Goal: Task Accomplishment & Management: Manage account settings

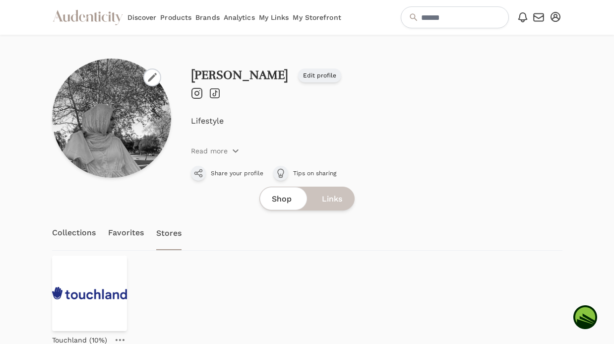
click at [542, 17] on icon "button" at bounding box center [539, 17] width 12 height 12
click at [120, 237] on link "Favorites" at bounding box center [126, 232] width 36 height 35
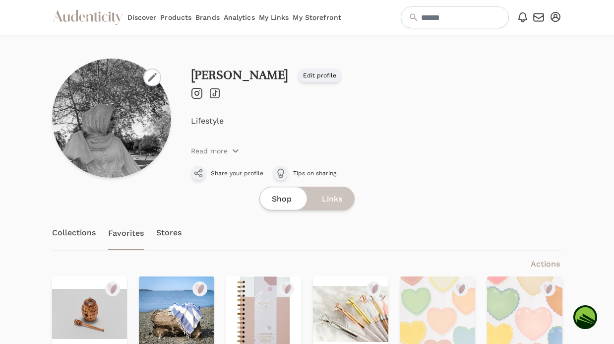
click at [557, 15] on icon "button" at bounding box center [556, 17] width 10 height 10
click at [133, 20] on link "Discover" at bounding box center [141, 17] width 29 height 35
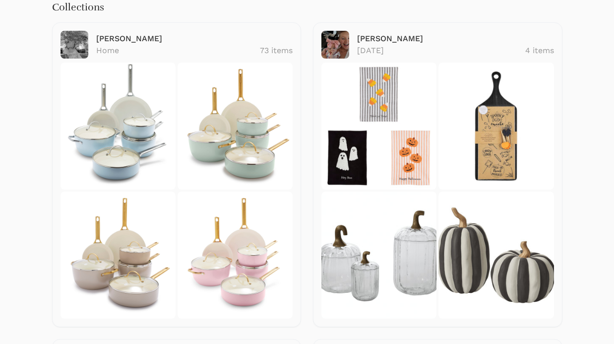
scroll to position [140, 0]
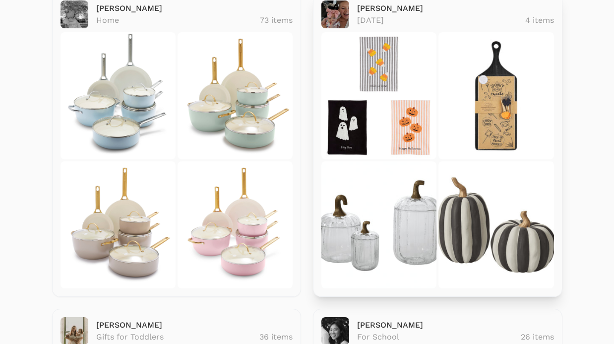
click at [388, 101] on img at bounding box center [378, 95] width 115 height 127
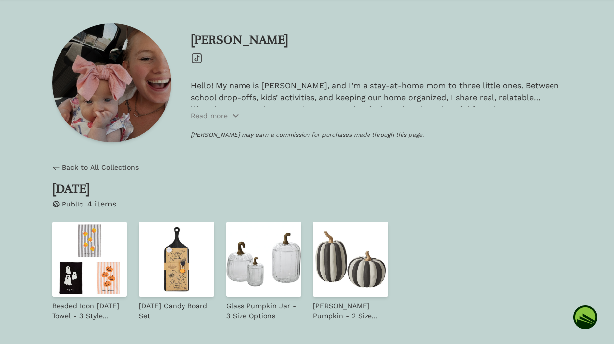
scroll to position [62, 0]
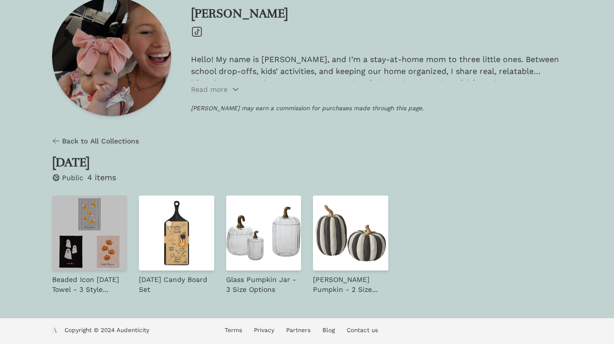
click at [89, 233] on img at bounding box center [89, 232] width 75 height 75
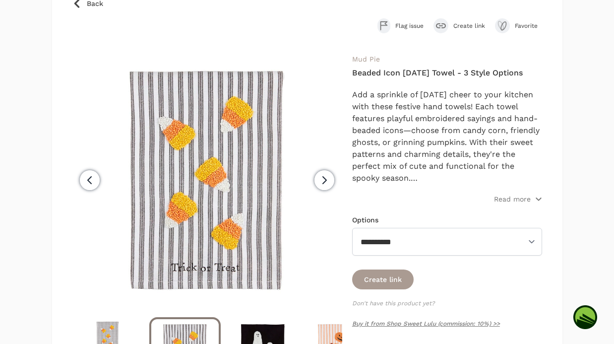
scroll to position [125, 0]
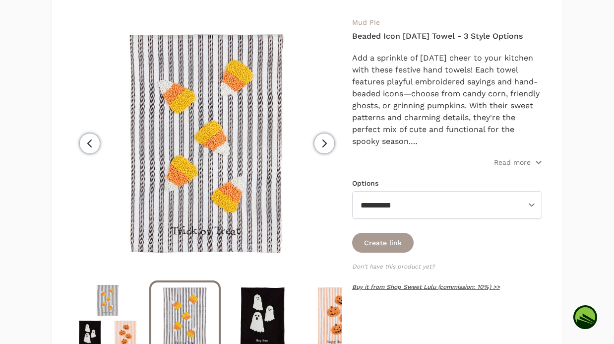
click at [394, 287] on link "Buy it from Shop Sweet Lulu (commission: 10%) >>" at bounding box center [426, 286] width 148 height 7
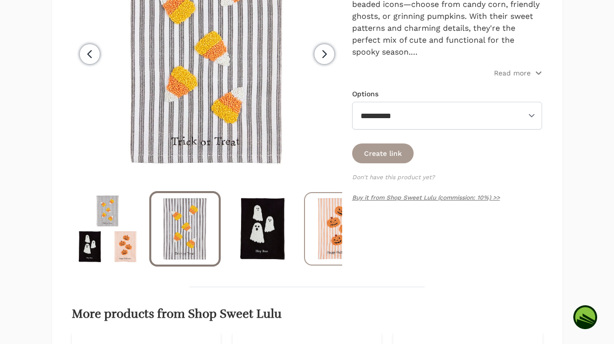
scroll to position [237, 0]
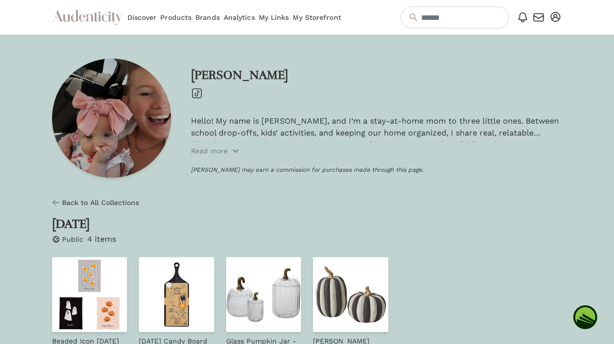
click at [555, 16] on icon "button" at bounding box center [556, 17] width 10 height 10
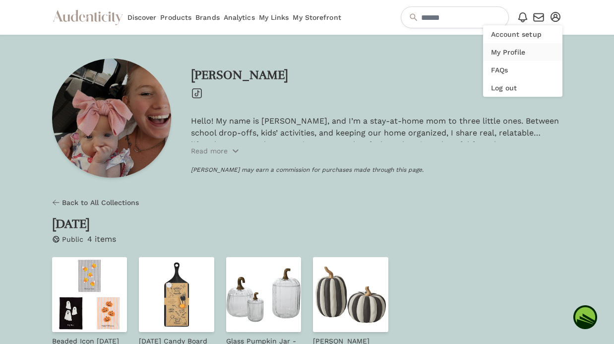
click at [501, 53] on link "My Profile" at bounding box center [522, 52] width 79 height 18
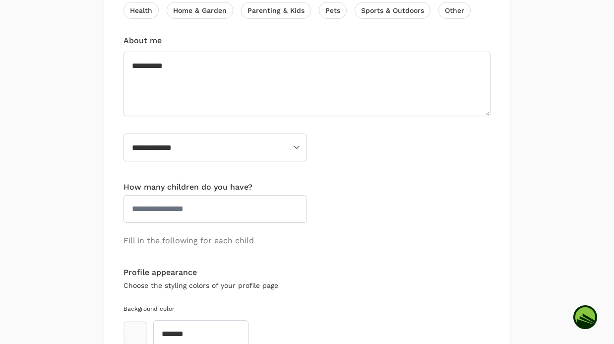
scroll to position [660, 0]
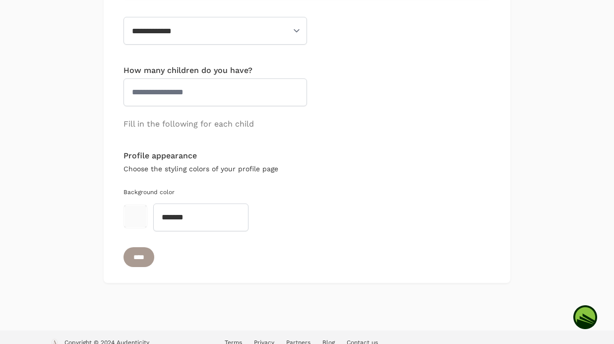
click at [133, 205] on button "toggle color picker dialog" at bounding box center [136, 216] width 22 height 22
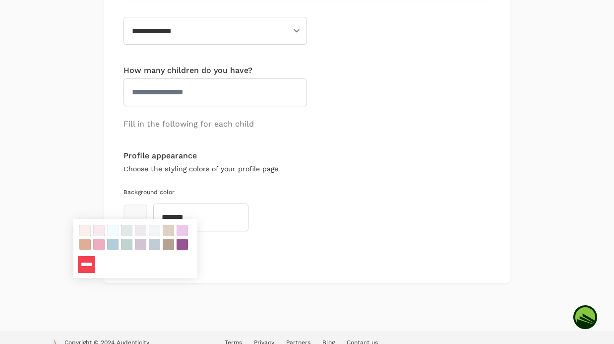
click at [115, 231] on button "color swatch" at bounding box center [112, 230] width 11 height 11
type input "*******"
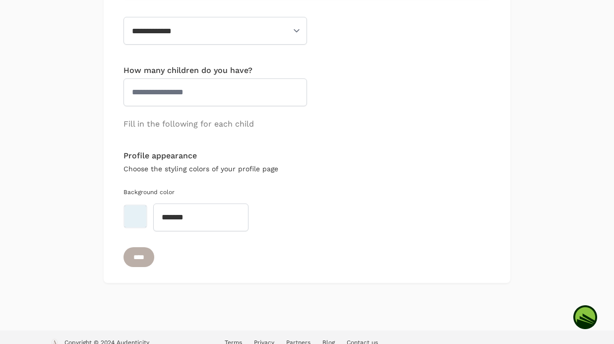
click at [146, 247] on input "****" at bounding box center [139, 257] width 31 height 20
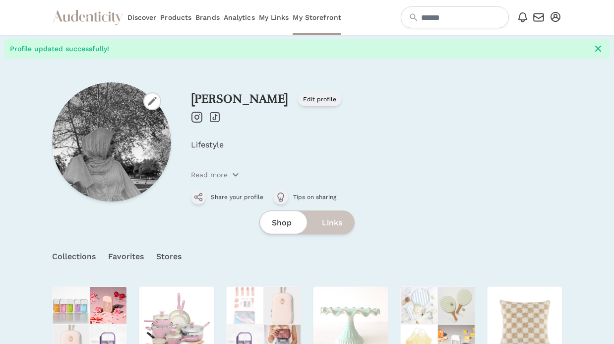
click at [553, 17] on icon "button" at bounding box center [556, 17] width 10 height 10
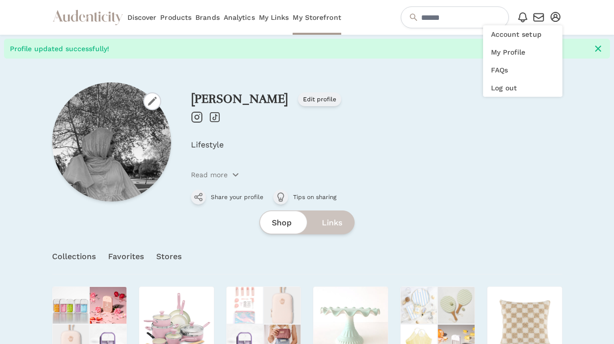
click at [451, 219] on div "Shop Links" at bounding box center [307, 222] width 510 height 24
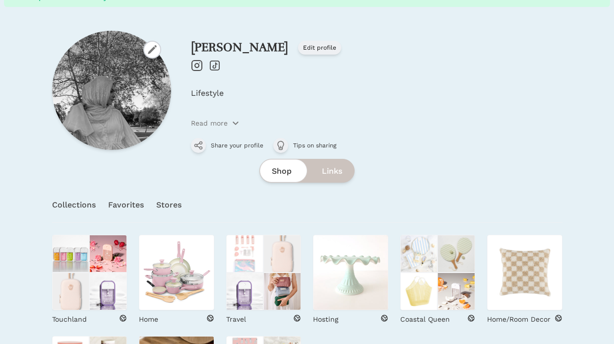
scroll to position [13, 0]
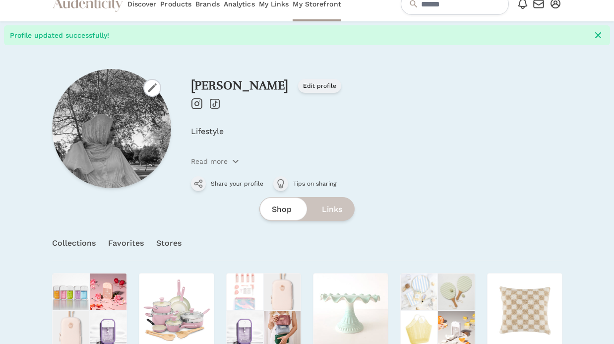
click at [555, 6] on icon "button" at bounding box center [556, 4] width 10 height 10
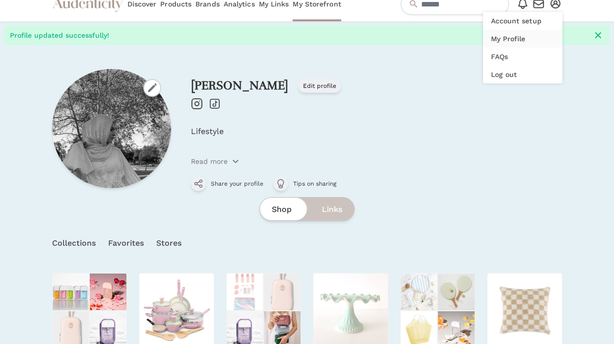
click at [518, 38] on link "My Profile" at bounding box center [522, 39] width 79 height 18
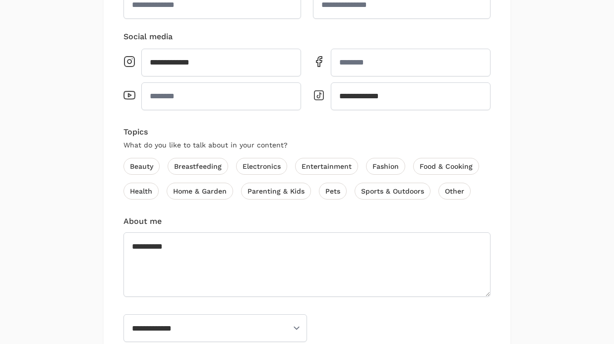
scroll to position [660, 0]
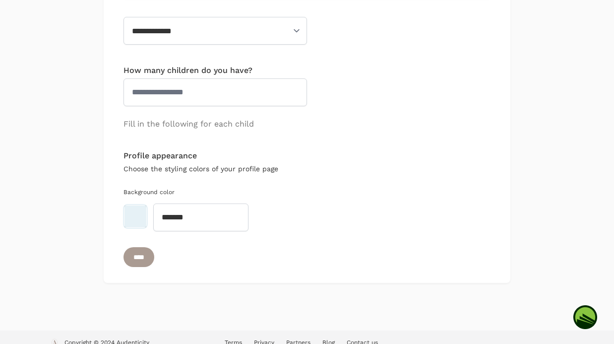
click at [132, 205] on button "toggle color picker dialog" at bounding box center [136, 216] width 22 height 22
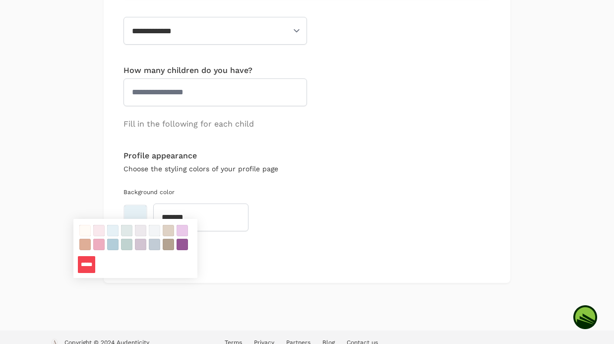
click at [85, 230] on button "color swatch" at bounding box center [84, 230] width 11 height 11
type input "*******"
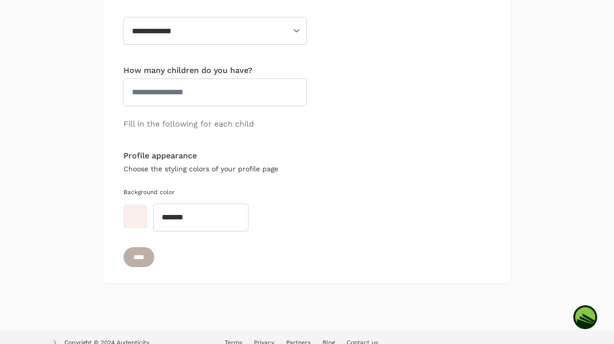
click at [142, 247] on input "****" at bounding box center [139, 257] width 31 height 20
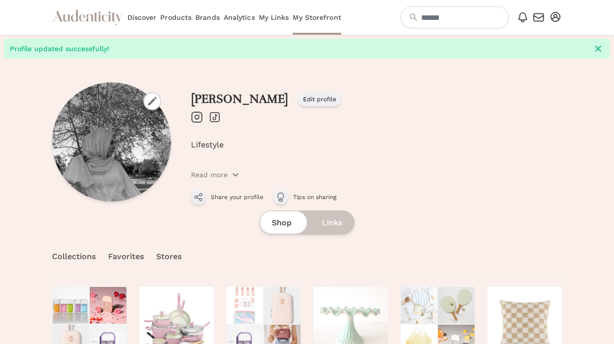
click at [558, 18] on icon "button" at bounding box center [556, 17] width 10 height 10
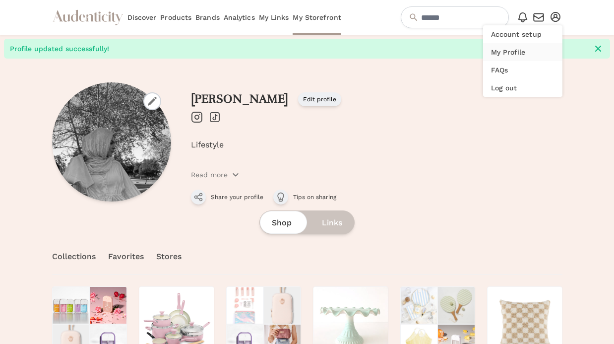
click at [516, 50] on link "My Profile" at bounding box center [522, 52] width 79 height 18
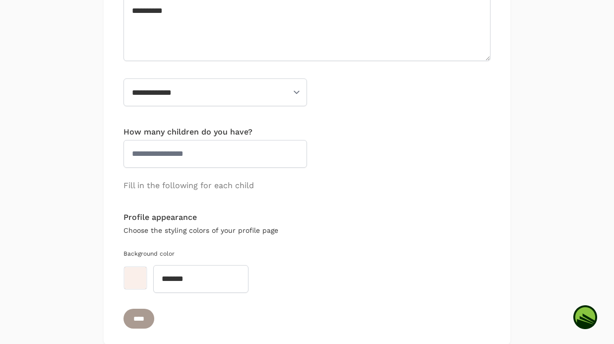
scroll to position [660, 0]
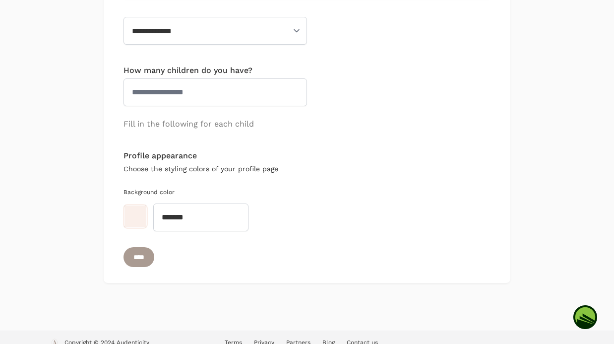
click at [137, 209] on button "toggle color picker dialog" at bounding box center [136, 216] width 22 height 22
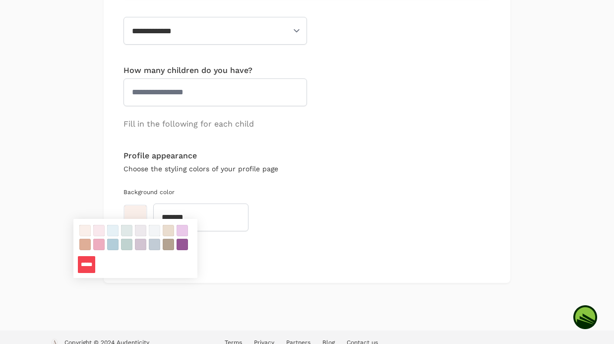
click at [170, 229] on button "color swatch" at bounding box center [168, 230] width 11 height 11
type input "*******"
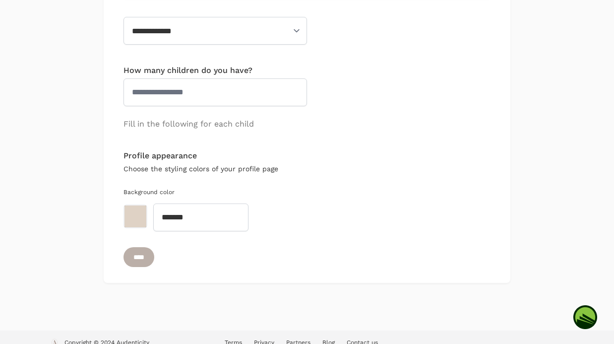
click at [133, 247] on input "****" at bounding box center [139, 257] width 31 height 20
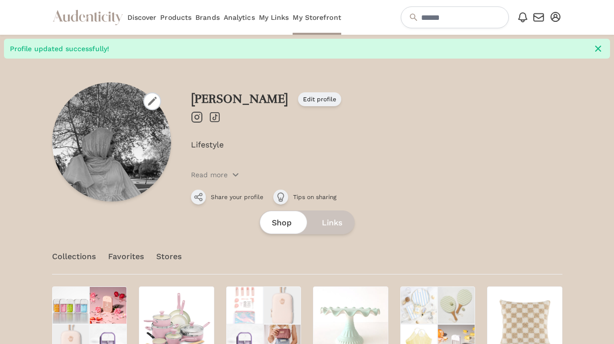
click at [556, 19] on icon "button" at bounding box center [556, 17] width 10 height 10
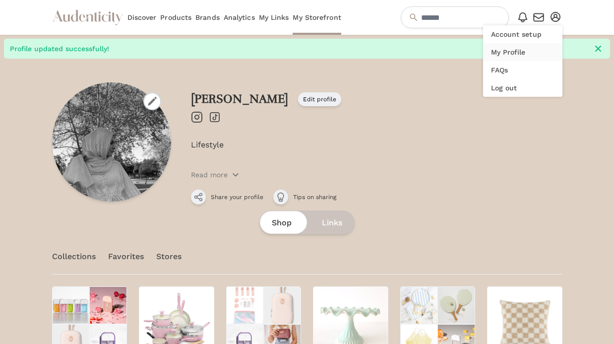
click at [516, 54] on link "My Profile" at bounding box center [522, 52] width 79 height 18
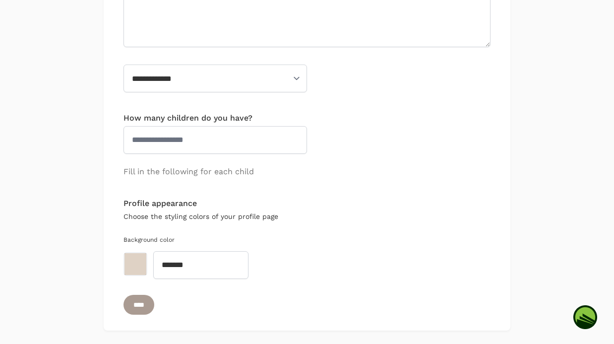
scroll to position [660, 0]
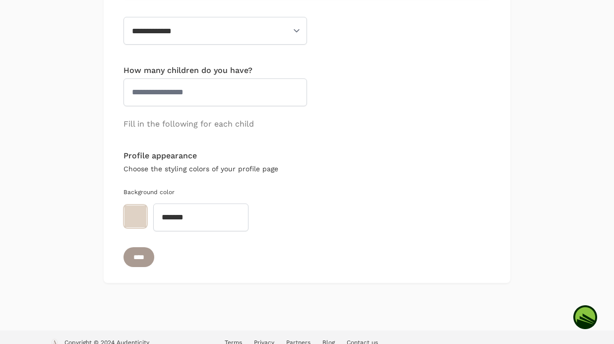
click at [134, 205] on button "toggle color picker dialog" at bounding box center [136, 216] width 22 height 22
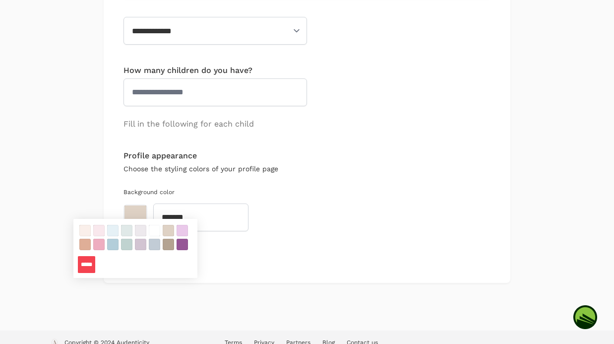
click at [154, 230] on button "color swatch" at bounding box center [154, 230] width 11 height 11
type input "*******"
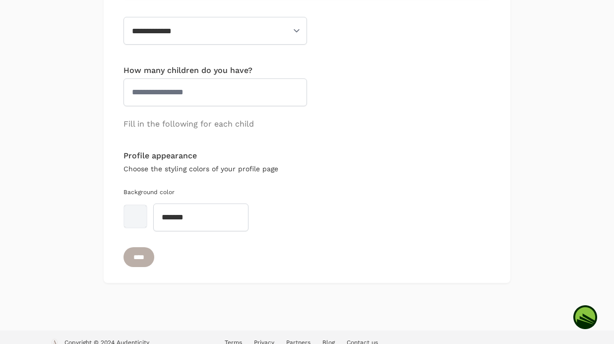
click at [139, 248] on input "****" at bounding box center [139, 257] width 31 height 20
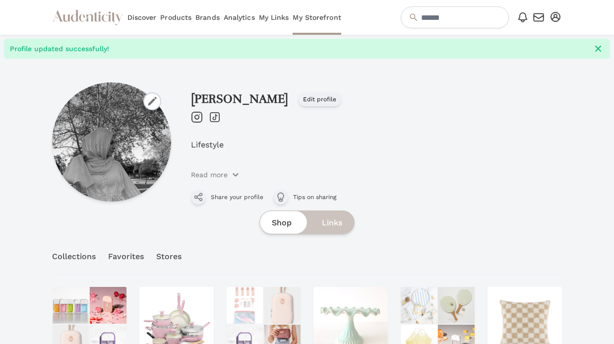
click at [561, 16] on button "Open user menu" at bounding box center [556, 17] width 14 height 14
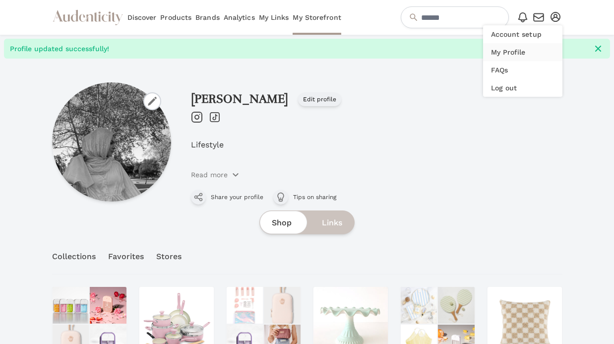
click at [514, 50] on link "My Profile" at bounding box center [522, 52] width 79 height 18
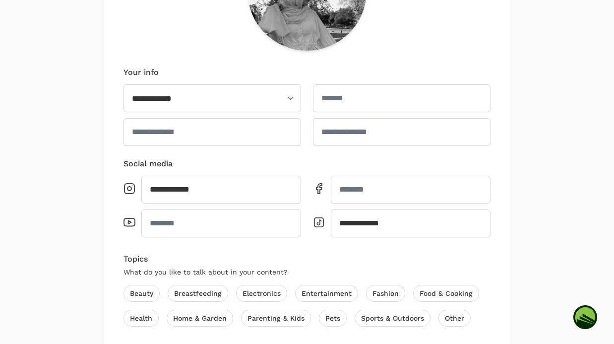
scroll to position [660, 0]
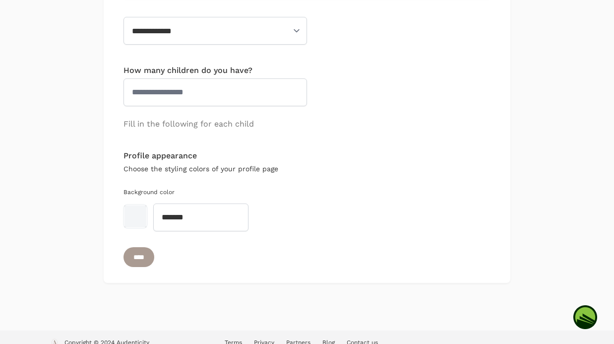
click at [134, 205] on button "toggle color picker dialog" at bounding box center [136, 216] width 22 height 22
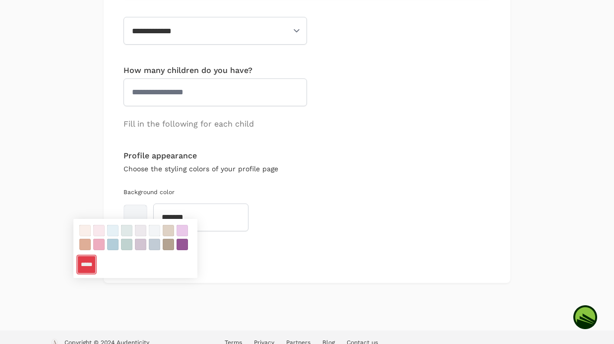
click at [88, 265] on input "*****" at bounding box center [86, 264] width 17 height 17
type input "*******"
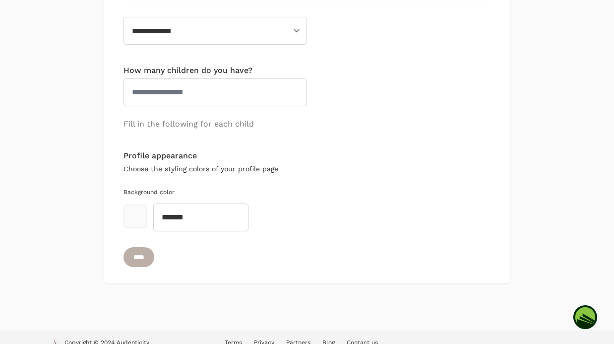
click at [154, 247] on input "****" at bounding box center [139, 257] width 31 height 20
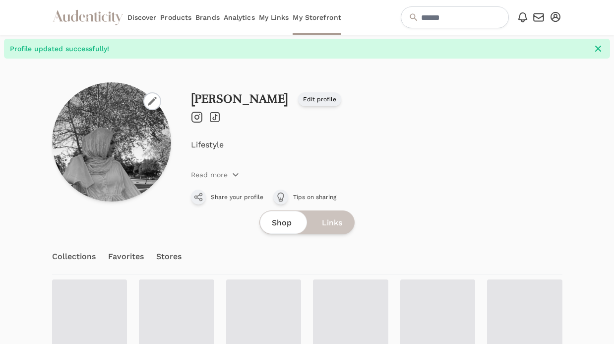
click at [147, 245] on div "Collections Favorites Stores" at bounding box center [117, 256] width 130 height 35
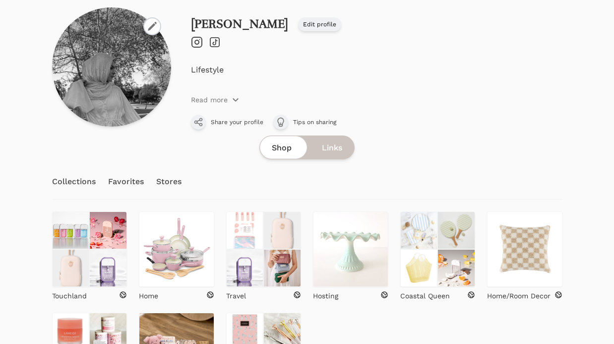
scroll to position [192, 0]
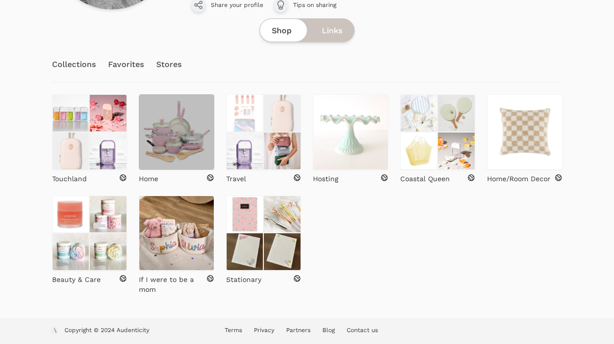
click at [172, 164] on img at bounding box center [176, 131] width 75 height 75
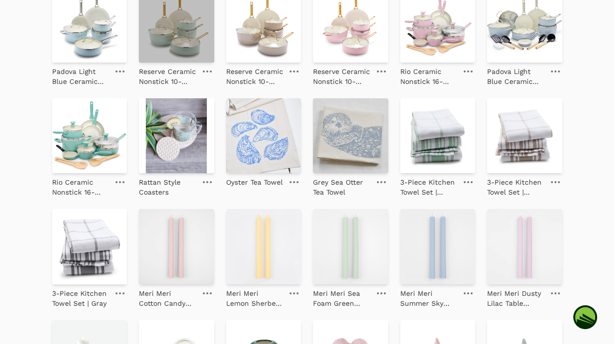
scroll to position [300, 0]
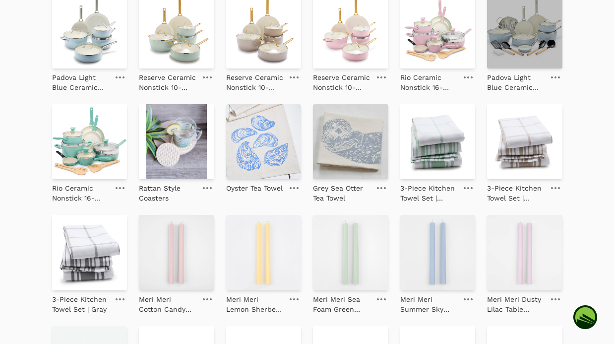
click at [513, 42] on img at bounding box center [524, 30] width 75 height 75
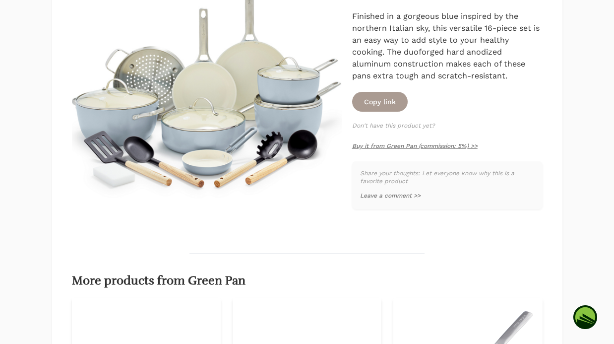
scroll to position [264, 0]
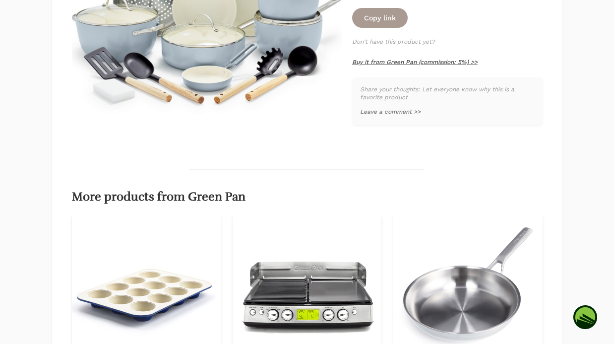
click at [406, 61] on link "Buy it from Green Pan (commission: 5%) >>" at bounding box center [415, 62] width 126 height 7
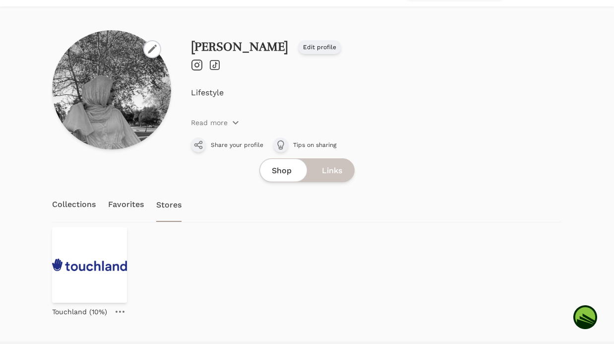
scroll to position [40, 0]
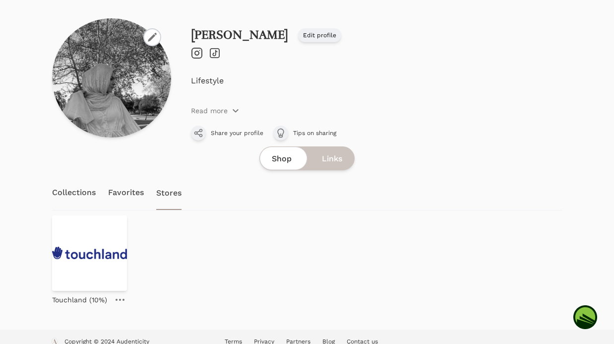
click at [87, 187] on link "Collections" at bounding box center [74, 192] width 44 height 35
click at [86, 192] on div "[PERSON_NAME] Edit profile Instagram TikTok Edit profile Lifestyle Read more Sh…" at bounding box center [307, 161] width 510 height 287
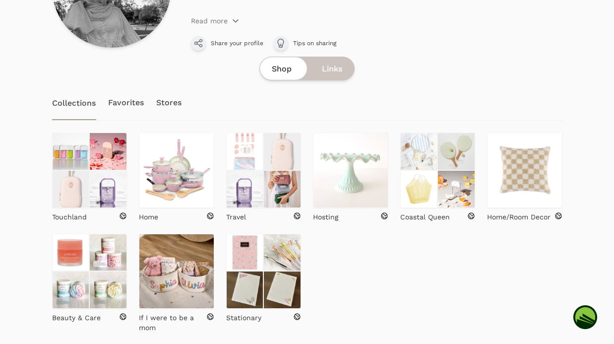
scroll to position [168, 0]
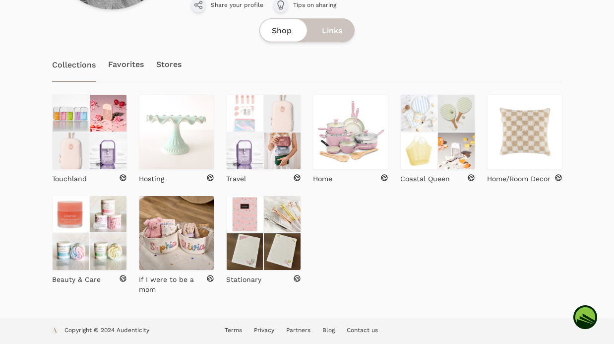
click at [173, 64] on link "Stores" at bounding box center [169, 64] width 26 height 35
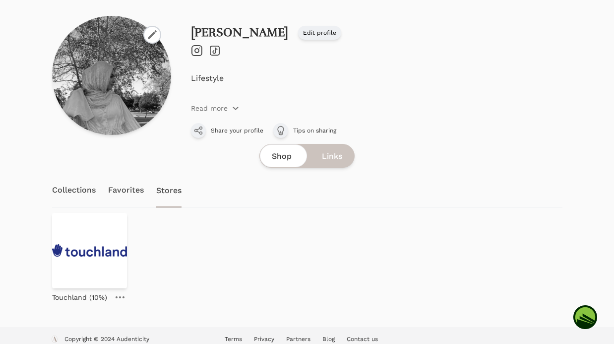
scroll to position [51, 0]
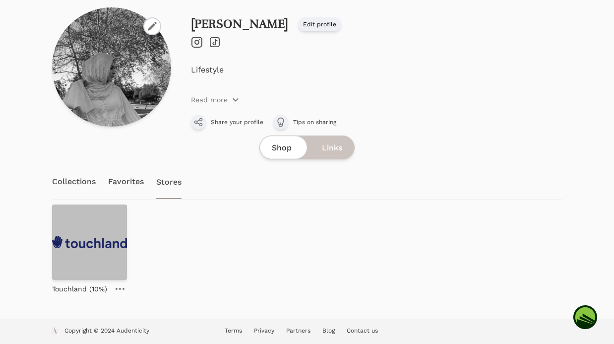
click at [108, 252] on img at bounding box center [89, 241] width 75 height 75
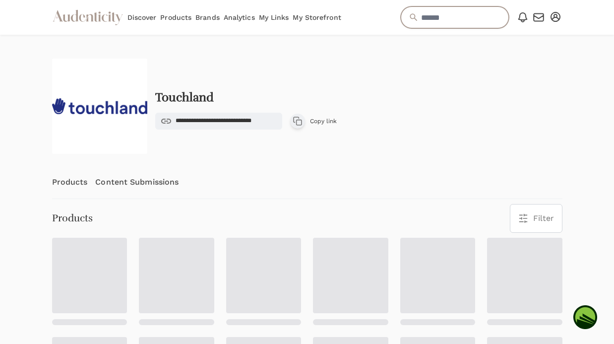
click at [439, 20] on input "text" at bounding box center [455, 17] width 108 height 22
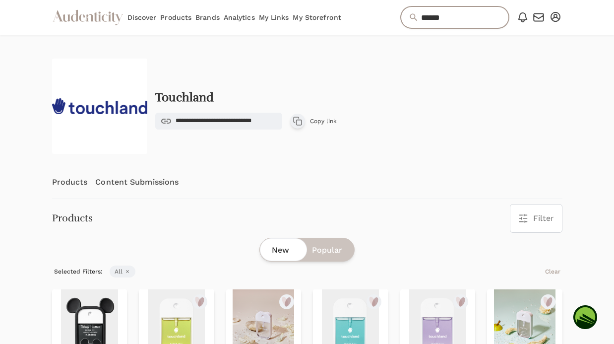
type input "*********"
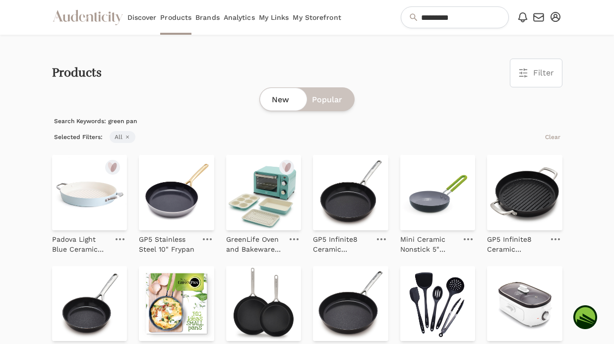
click at [87, 194] on img at bounding box center [89, 192] width 75 height 75
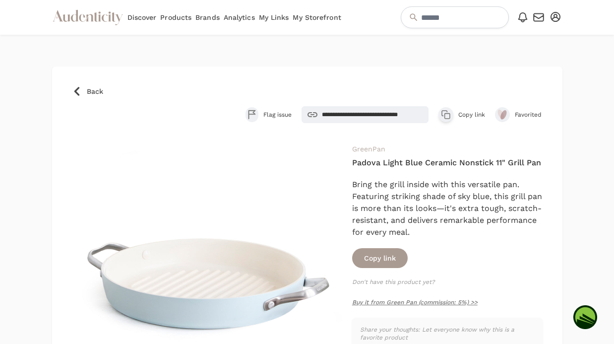
click at [376, 145] on link "GreenPan" at bounding box center [368, 149] width 33 height 8
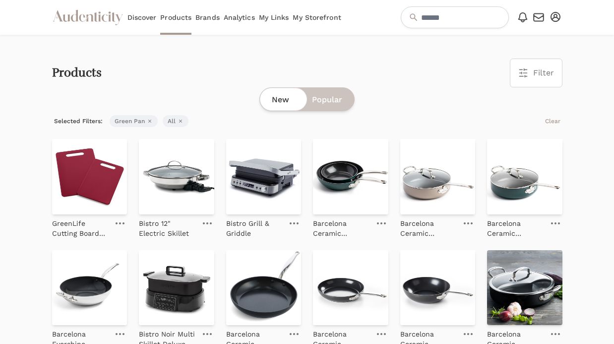
click at [211, 18] on link "Brands" at bounding box center [207, 17] width 24 height 35
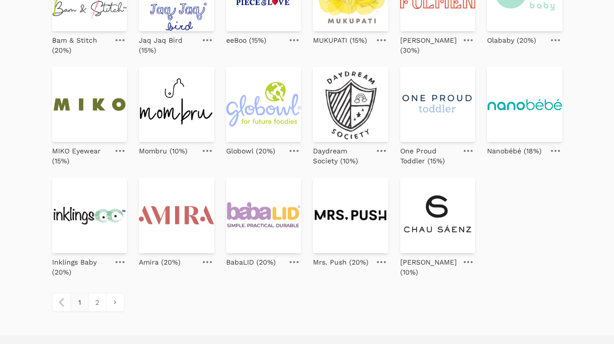
scroll to position [385, 0]
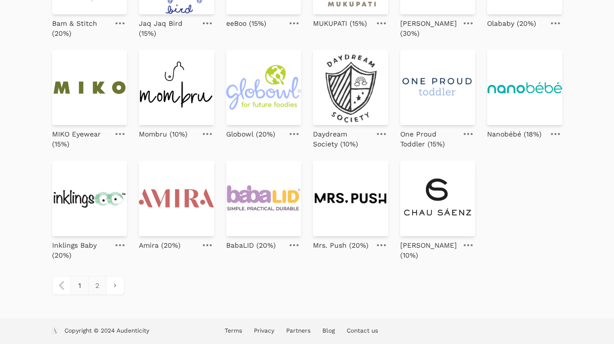
click at [92, 291] on link "2" at bounding box center [97, 285] width 18 height 18
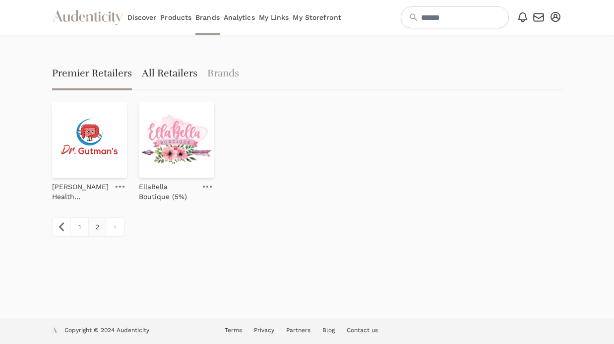
click at [160, 80] on link "All Retailers" at bounding box center [170, 75] width 56 height 32
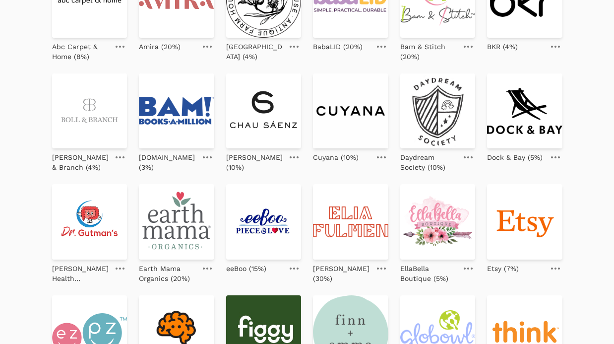
scroll to position [346, 0]
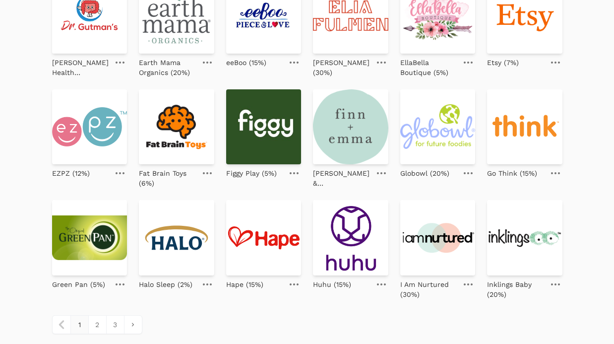
click at [121, 283] on icon at bounding box center [120, 284] width 9 height 2
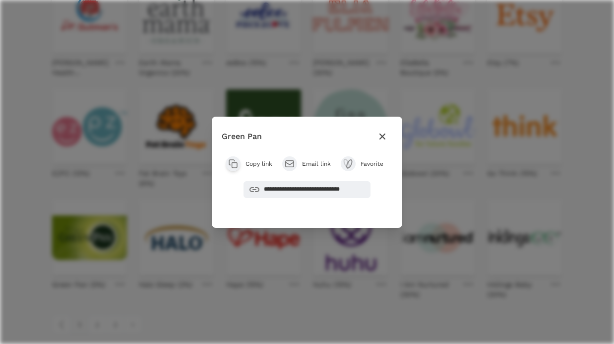
click at [235, 166] on icon "button" at bounding box center [233, 164] width 10 height 10
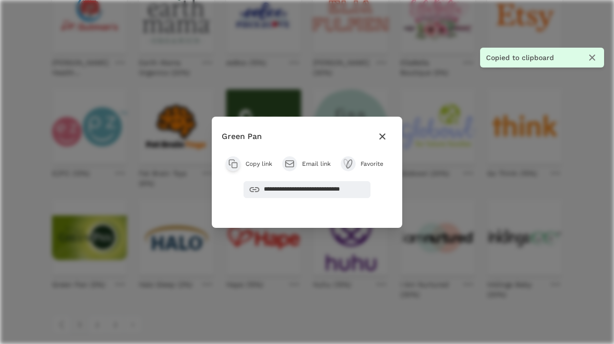
click at [468, 108] on div "**********" at bounding box center [307, 172] width 614 height 344
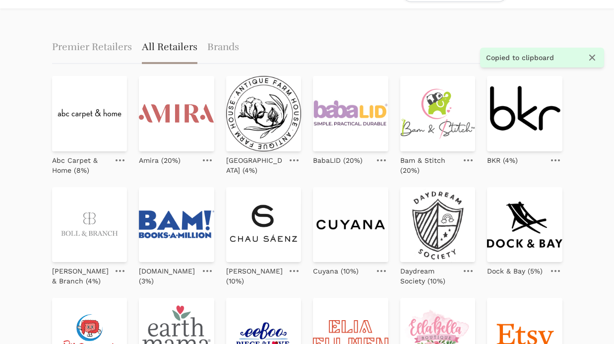
scroll to position [0, 0]
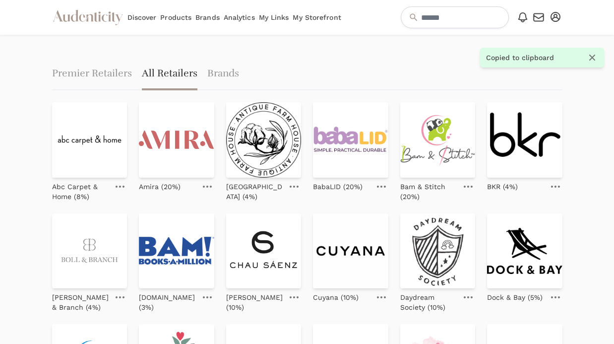
click at [560, 16] on icon "button" at bounding box center [556, 17] width 10 height 10
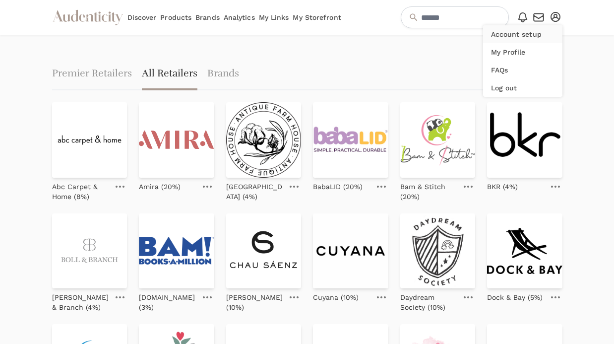
click at [523, 36] on link "Account setup" at bounding box center [522, 34] width 79 height 18
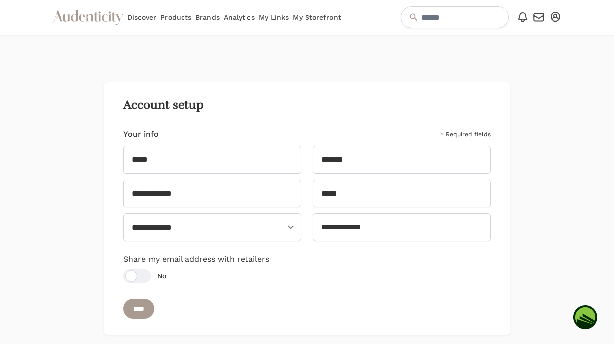
click at [562, 16] on button "Open user menu" at bounding box center [556, 17] width 14 height 14
click at [532, 45] on link "My Profile" at bounding box center [522, 52] width 79 height 18
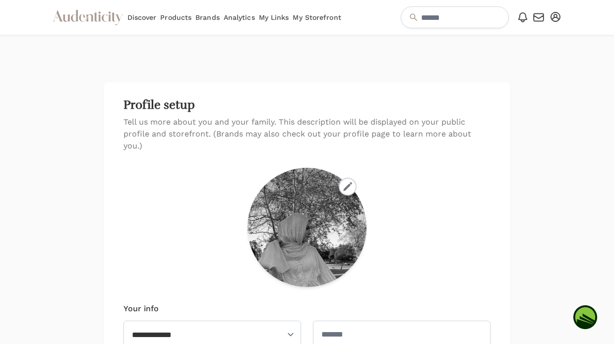
click at [562, 13] on div "Open user menu Account setup My Profile FAQs Log out" at bounding box center [556, 17] width 14 height 15
click at [559, 13] on icon "button" at bounding box center [556, 17] width 10 height 10
click at [514, 52] on link "My Profile" at bounding box center [522, 52] width 79 height 18
click at [551, 16] on icon "button" at bounding box center [556, 17] width 10 height 10
click at [313, 17] on link "My Storefront" at bounding box center [317, 17] width 48 height 35
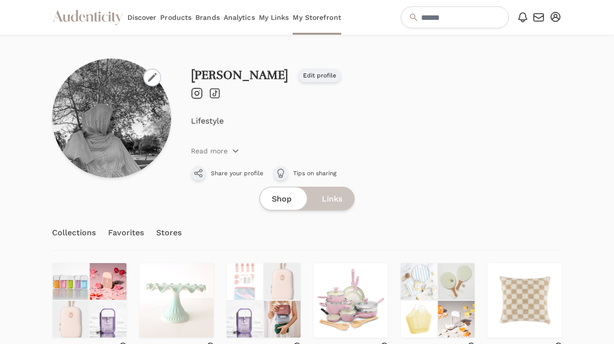
click at [319, 199] on div "Shop Links" at bounding box center [306, 199] width 95 height 24
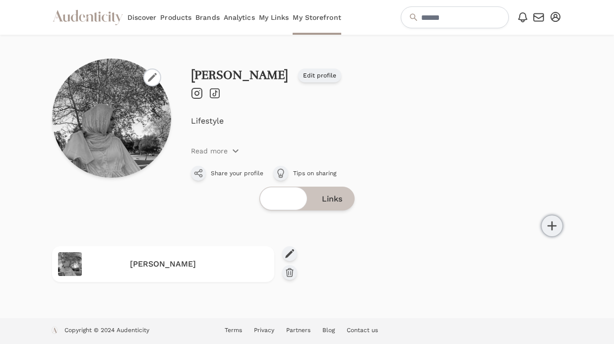
click at [558, 221] on icon at bounding box center [552, 226] width 16 height 16
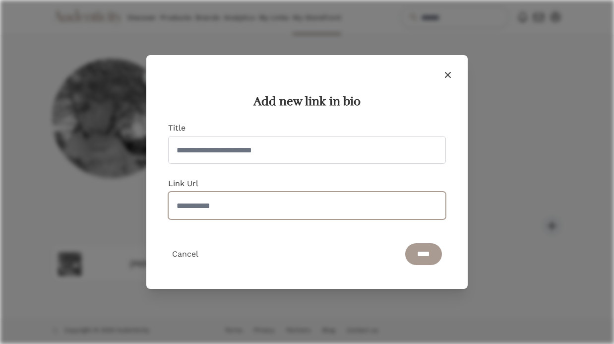
click at [345, 202] on input "Link Url" at bounding box center [307, 205] width 278 height 28
paste input "**********"
type input "**********"
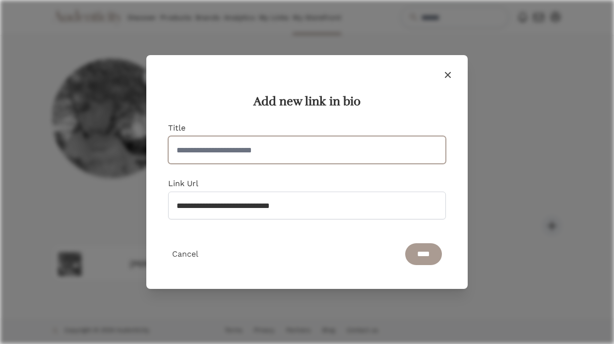
click at [264, 153] on input "Title" at bounding box center [307, 150] width 278 height 28
type input "**********"
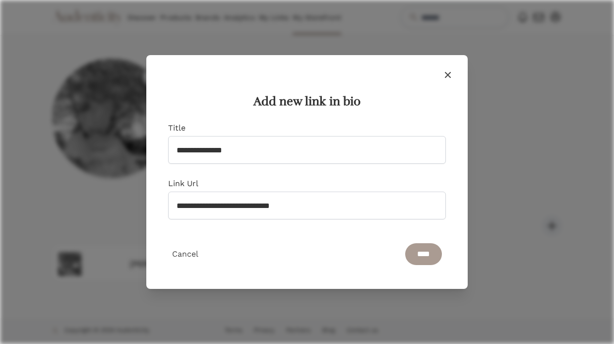
click at [449, 69] on icon "button" at bounding box center [448, 75] width 12 height 12
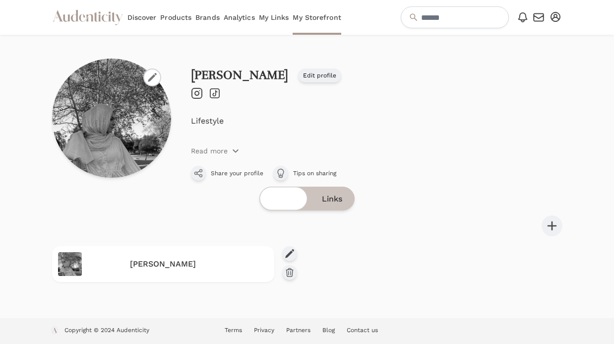
click at [294, 203] on div "Shop Links" at bounding box center [306, 199] width 95 height 24
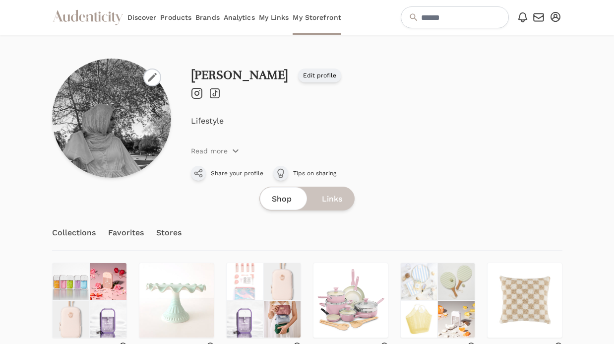
click at [166, 238] on link "Stores" at bounding box center [169, 232] width 26 height 35
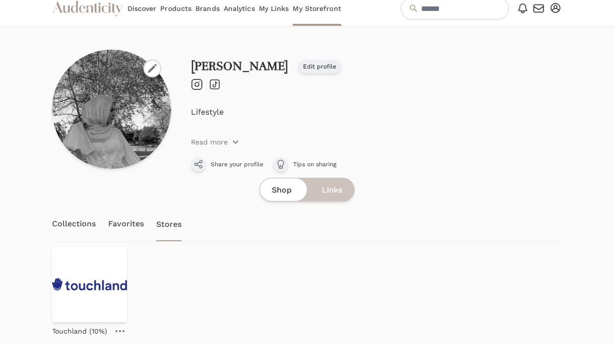
scroll to position [51, 0]
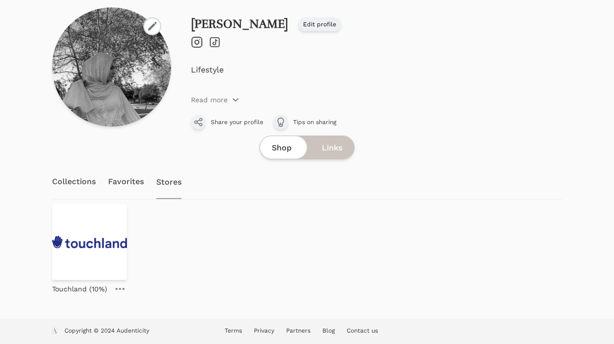
click at [124, 288] on icon at bounding box center [120, 289] width 9 height 2
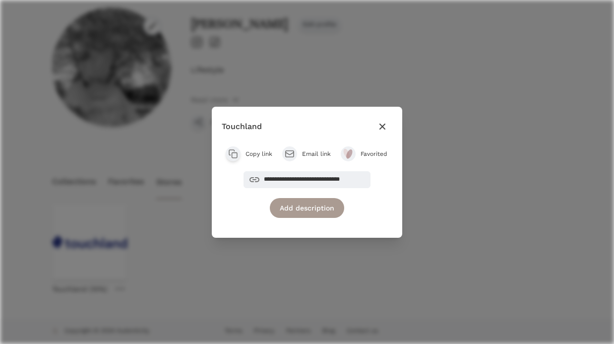
click at [155, 271] on div "**********" at bounding box center [307, 172] width 614 height 344
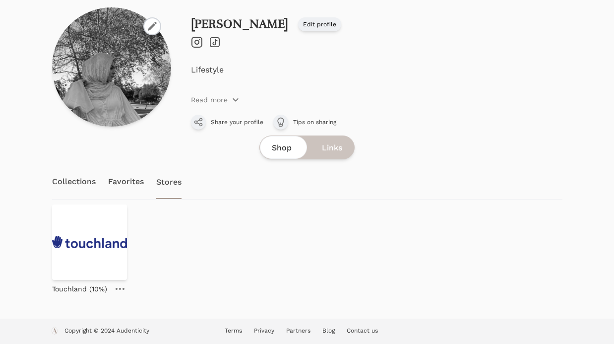
scroll to position [0, 0]
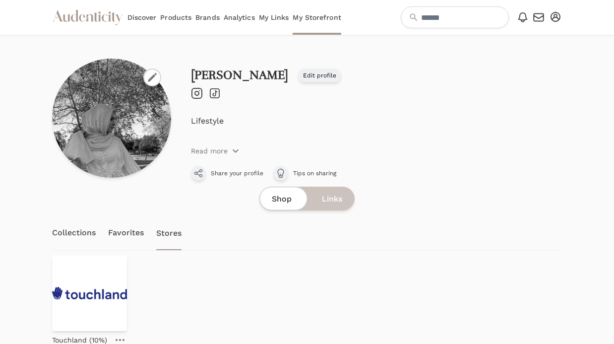
click at [200, 16] on link "Brands" at bounding box center [207, 17] width 24 height 35
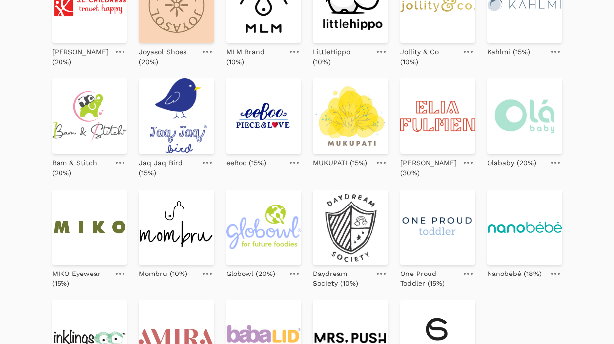
scroll to position [359, 0]
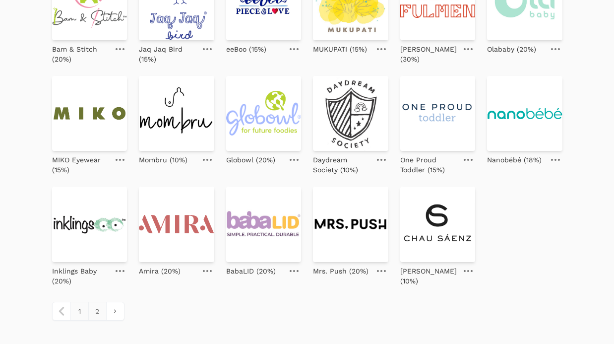
click at [97, 314] on link "2" at bounding box center [97, 311] width 18 height 18
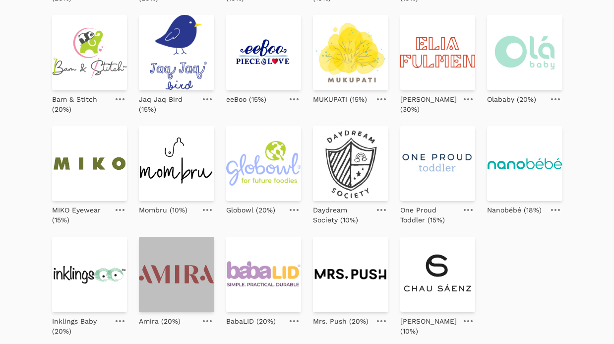
scroll to position [208, 0]
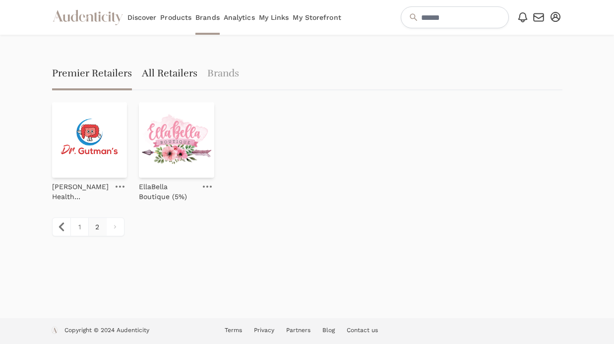
click at [175, 74] on link "All Retailers" at bounding box center [170, 75] width 56 height 32
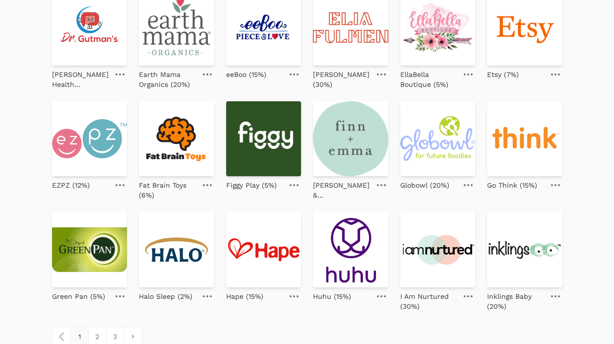
scroll to position [385, 0]
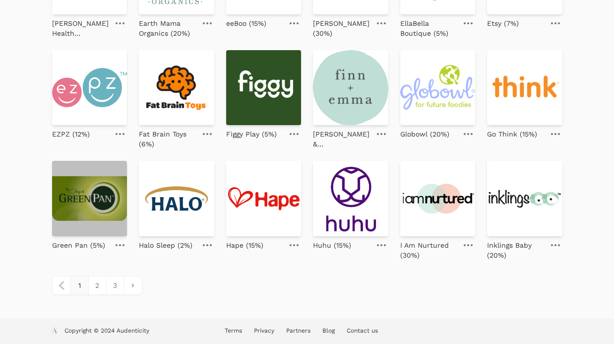
click at [109, 197] on img at bounding box center [89, 198] width 75 height 75
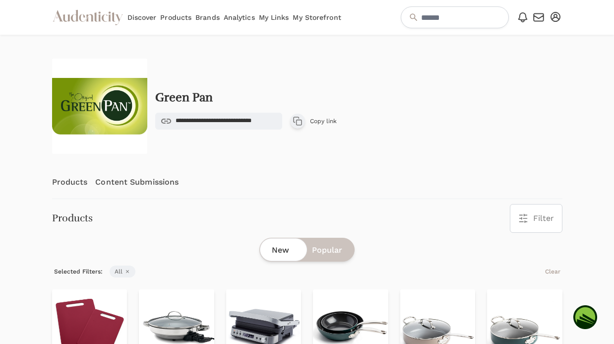
click at [150, 182] on link "Content Submissions" at bounding box center [136, 182] width 83 height 33
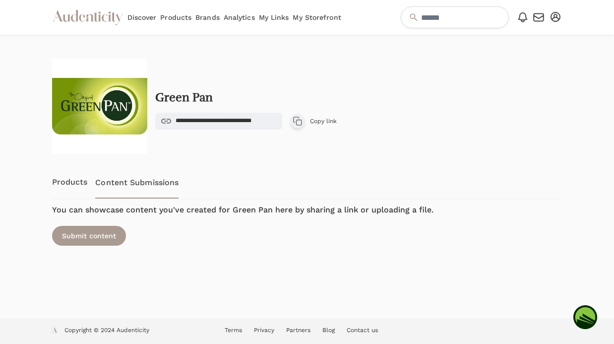
click at [71, 183] on link "Products" at bounding box center [70, 182] width 36 height 33
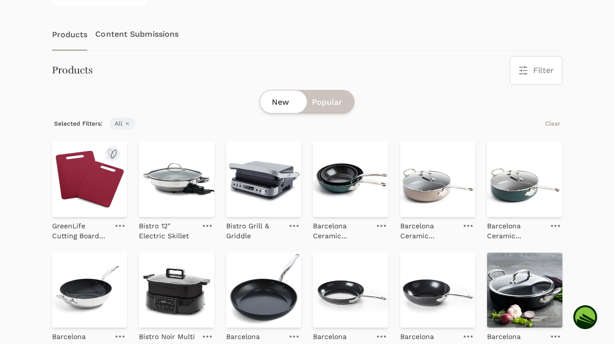
scroll to position [119, 0]
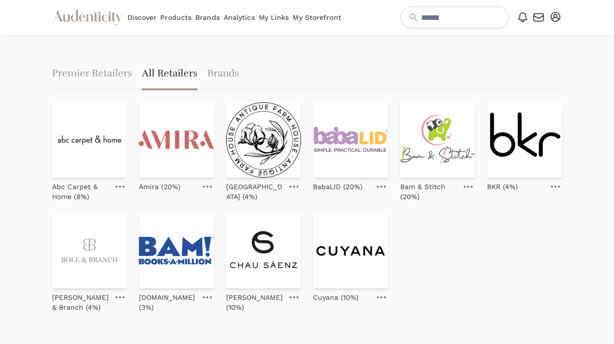
scroll to position [385, 0]
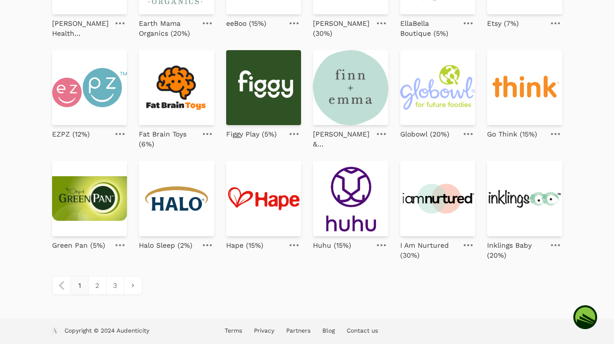
click at [120, 244] on icon at bounding box center [120, 245] width 9 height 2
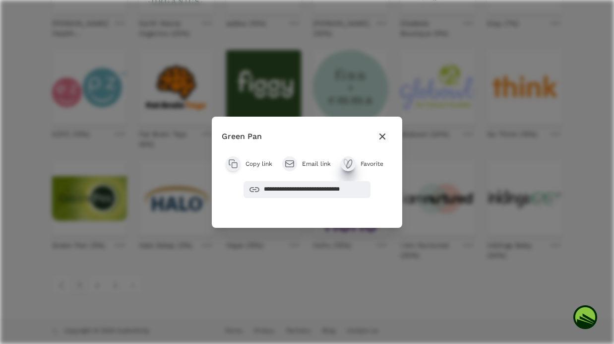
click at [348, 163] on icon "submit" at bounding box center [346, 163] width 5 height 8
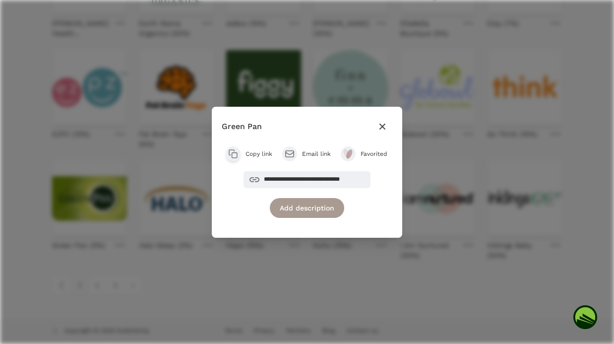
click at [338, 253] on div "**********" at bounding box center [307, 172] width 614 height 344
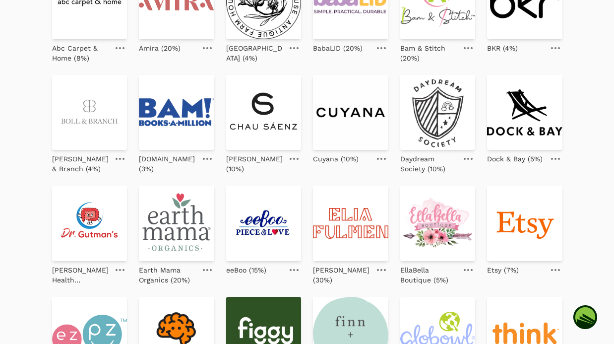
scroll to position [0, 0]
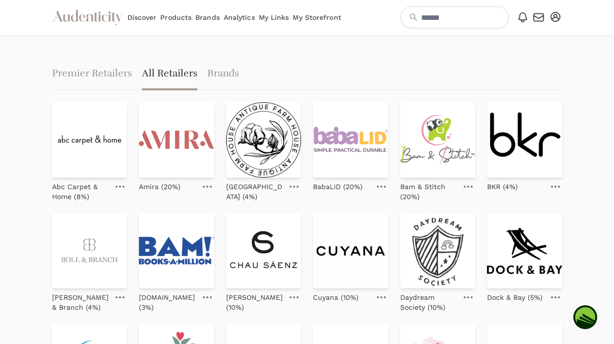
click at [557, 16] on icon "button" at bounding box center [556, 17] width 10 height 10
click at [310, 15] on link "My Storefront" at bounding box center [317, 17] width 48 height 35
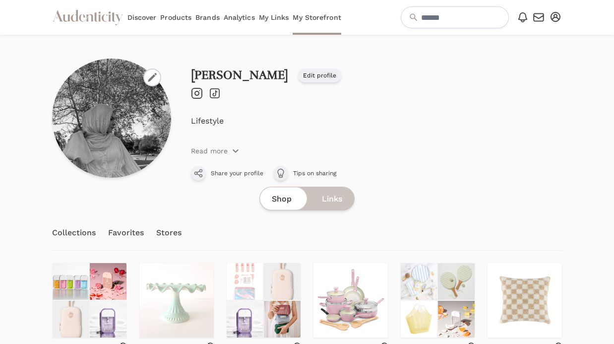
click at [167, 232] on link "Stores" at bounding box center [169, 232] width 26 height 35
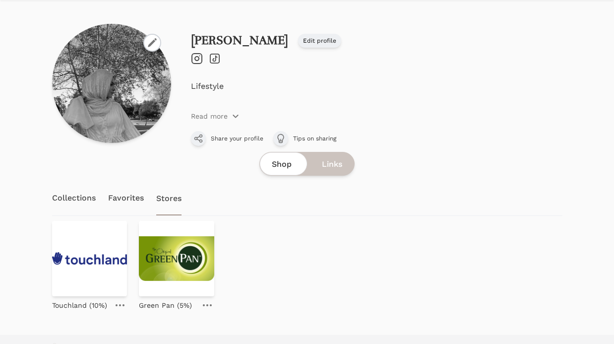
scroll to position [17, 0]
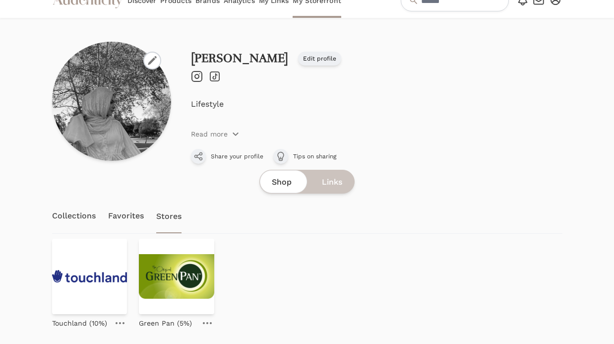
click at [89, 215] on link "Collections" at bounding box center [74, 215] width 44 height 35
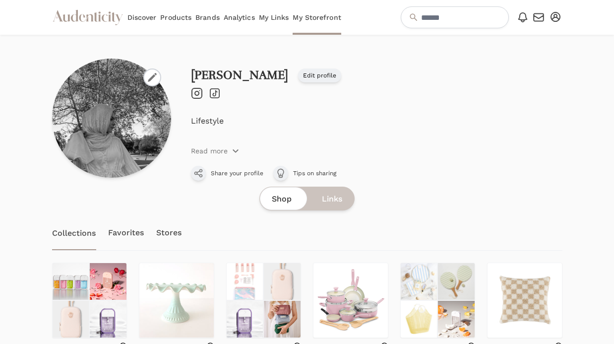
scroll to position [17, 0]
click at [168, 232] on link "Stores" at bounding box center [169, 232] width 26 height 35
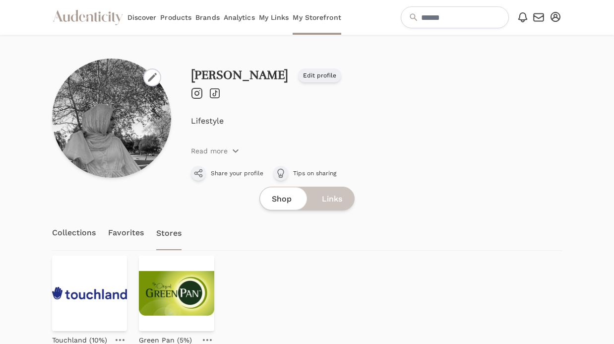
scroll to position [51, 0]
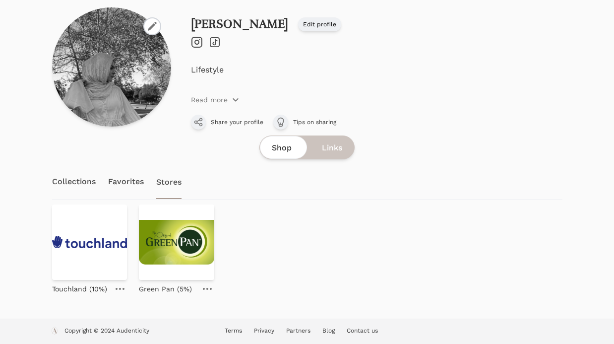
click at [123, 289] on icon at bounding box center [120, 289] width 9 height 2
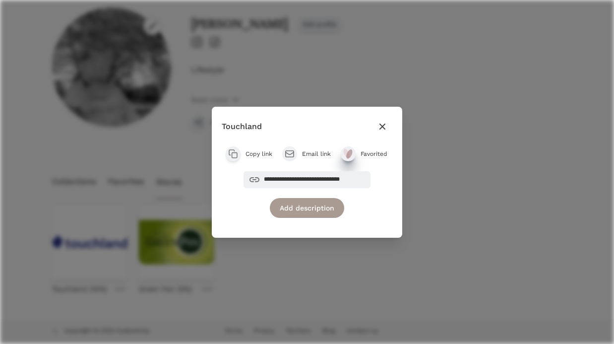
click at [348, 155] on ellipse "submit" at bounding box center [349, 153] width 9 height 11
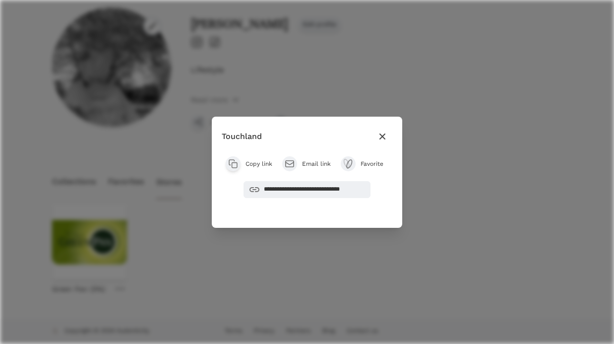
click at [379, 134] on icon "button" at bounding box center [382, 136] width 6 height 6
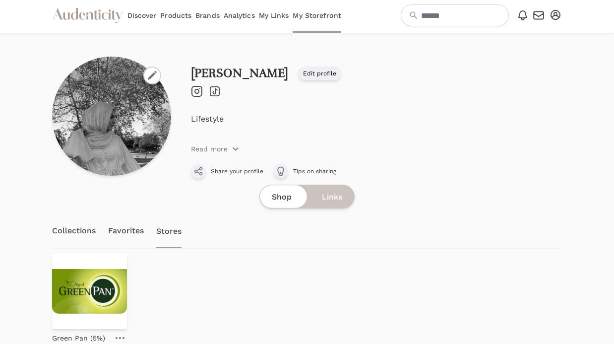
scroll to position [0, 0]
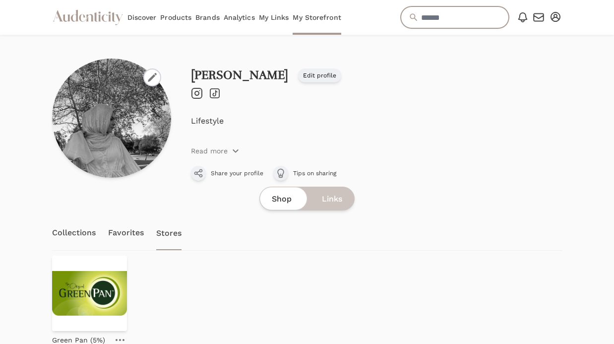
click at [418, 16] on input "text" at bounding box center [455, 17] width 108 height 22
click at [141, 223] on link "Favorites" at bounding box center [126, 232] width 36 height 35
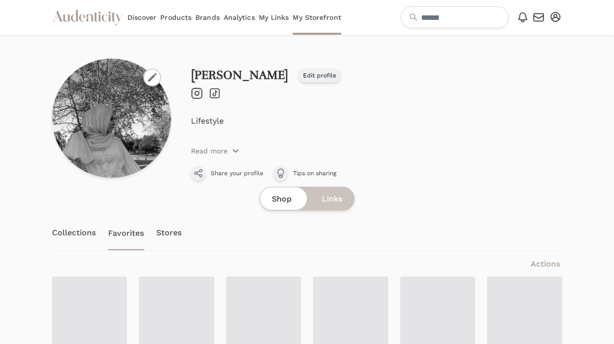
click at [75, 236] on link "Collections" at bounding box center [74, 232] width 44 height 35
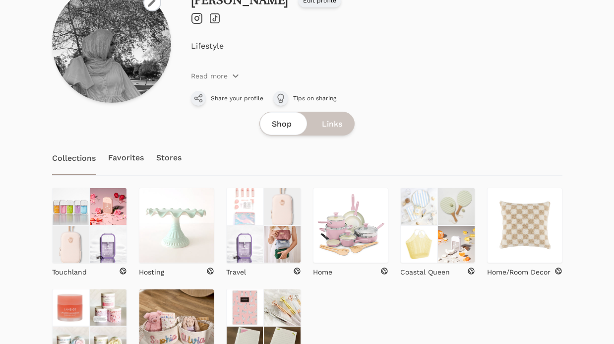
scroll to position [117, 0]
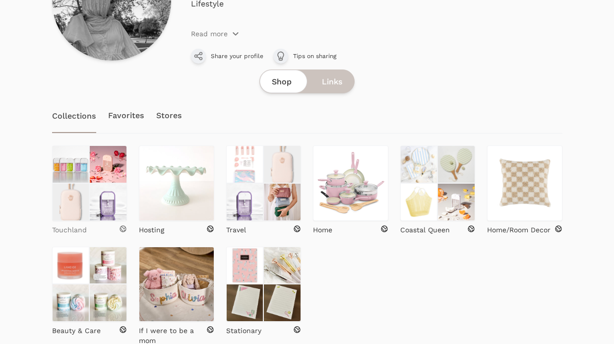
click at [74, 227] on p "Touchland" at bounding box center [69, 230] width 35 height 10
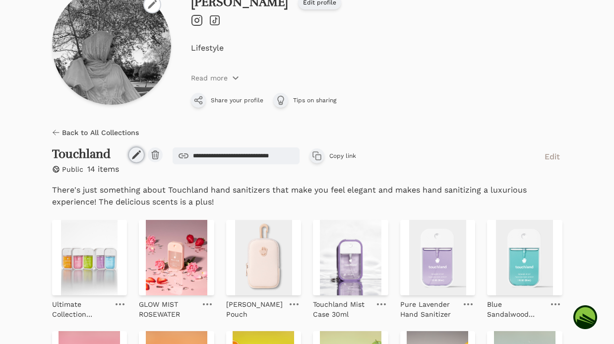
scroll to position [121, 0]
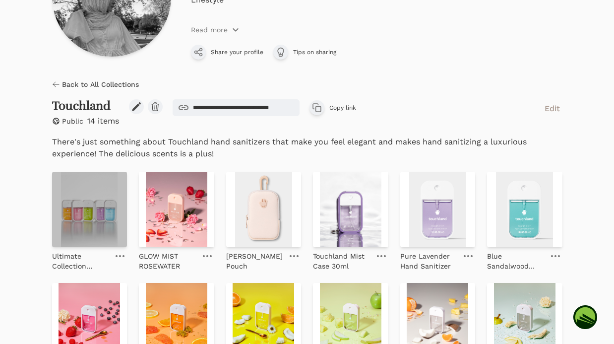
click at [103, 194] on img at bounding box center [89, 209] width 75 height 75
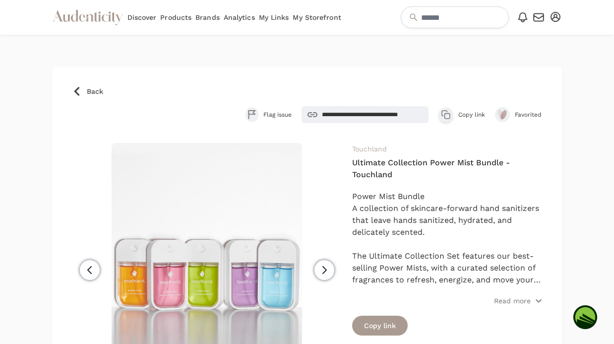
click at [371, 149] on link "Touchland" at bounding box center [369, 149] width 35 height 8
click at [73, 90] on icon at bounding box center [77, 91] width 10 height 10
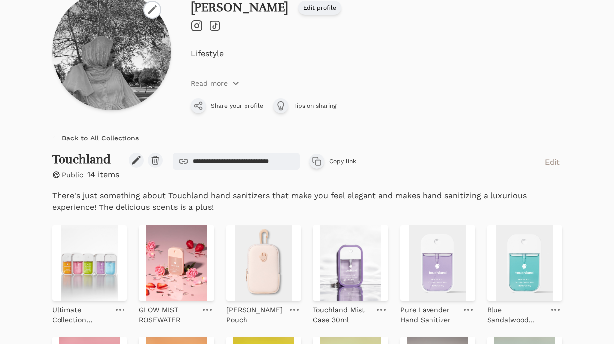
scroll to position [47, 0]
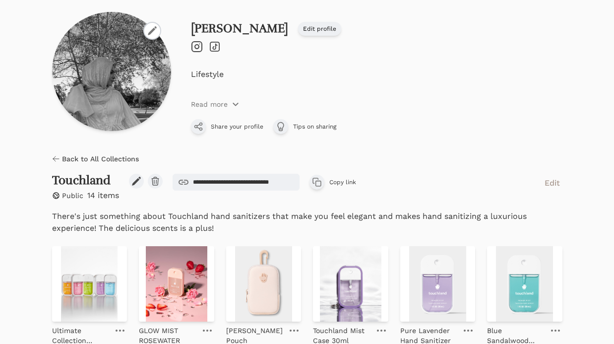
click at [68, 157] on span "Back to All Collections" at bounding box center [100, 159] width 77 height 10
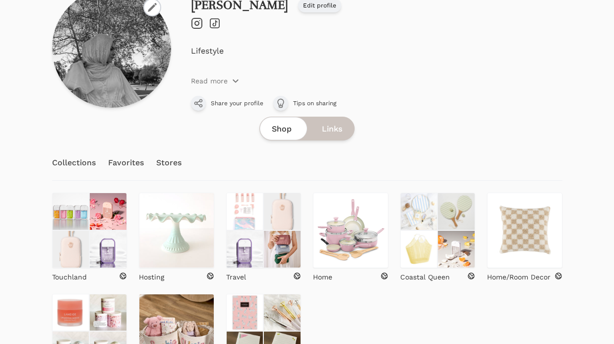
scroll to position [120, 0]
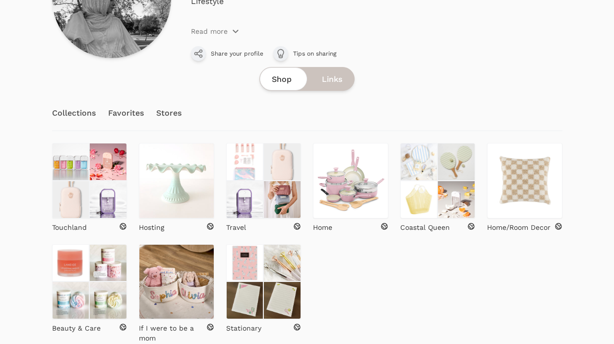
click at [176, 112] on link "Stores" at bounding box center [169, 113] width 26 height 35
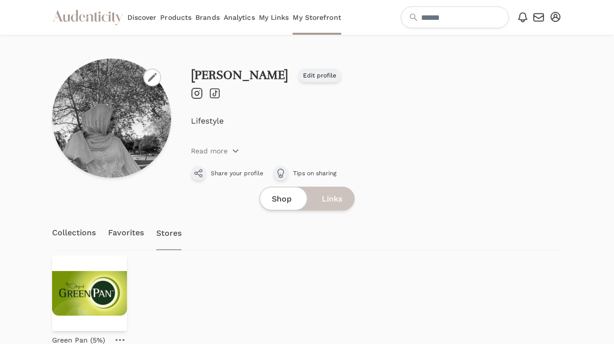
scroll to position [51, 0]
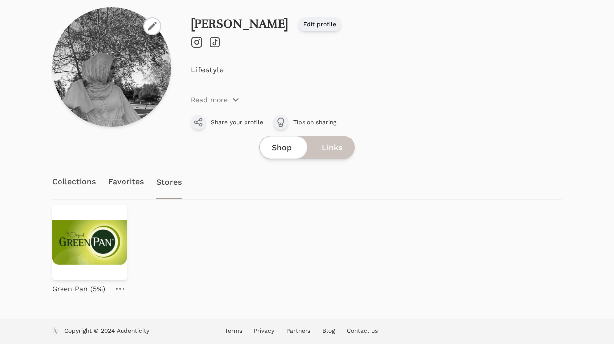
click at [127, 183] on link "Favorites" at bounding box center [126, 181] width 36 height 35
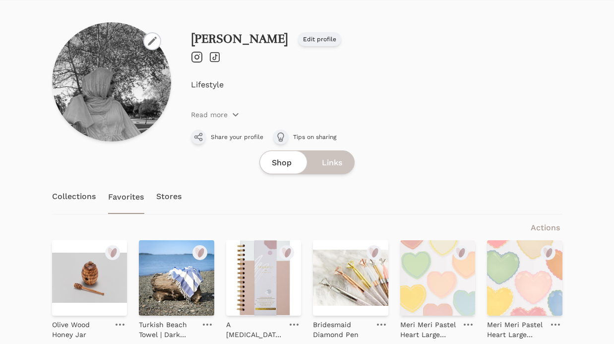
scroll to position [24, 0]
